Goal: Check status: Check status

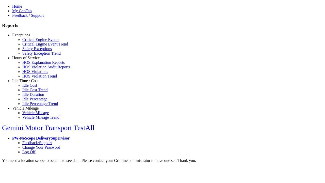
click at [29, 37] on link "Exceptions" at bounding box center [21, 35] width 18 height 4
click at [33, 51] on link "Safety Exceptions" at bounding box center [36, 48] width 29 height 4
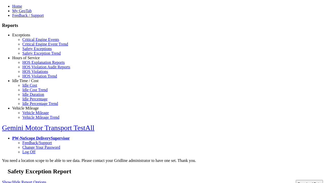
type input "**********"
